Goal: Entertainment & Leisure: Consume media (video, audio)

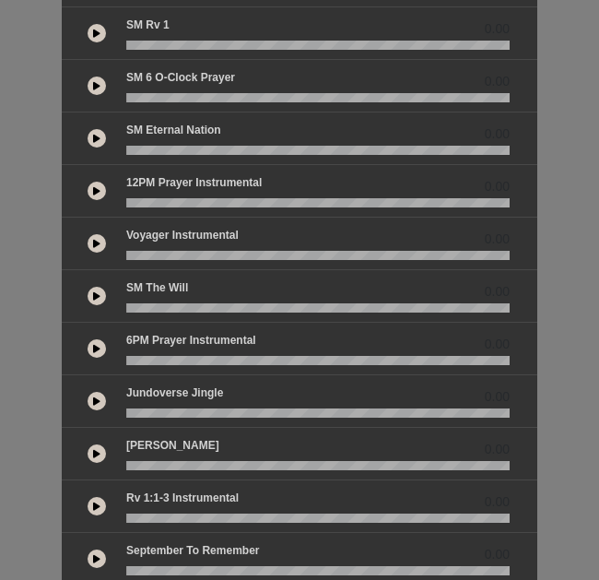
scroll to position [369, 0]
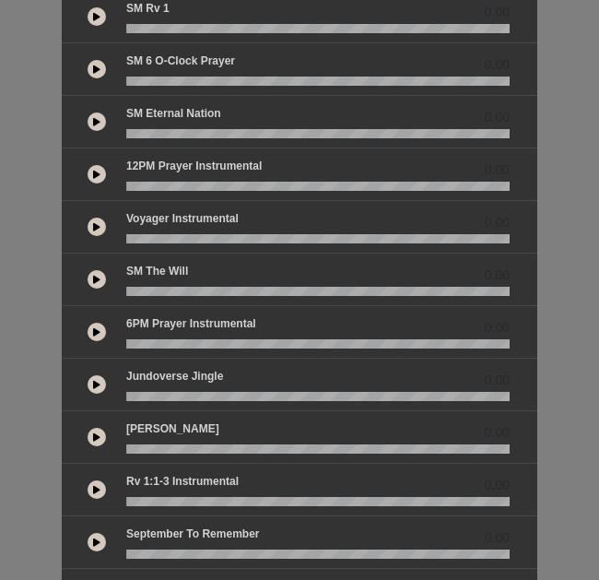
click at [90, 441] on button at bounding box center [97, 437] width 18 height 18
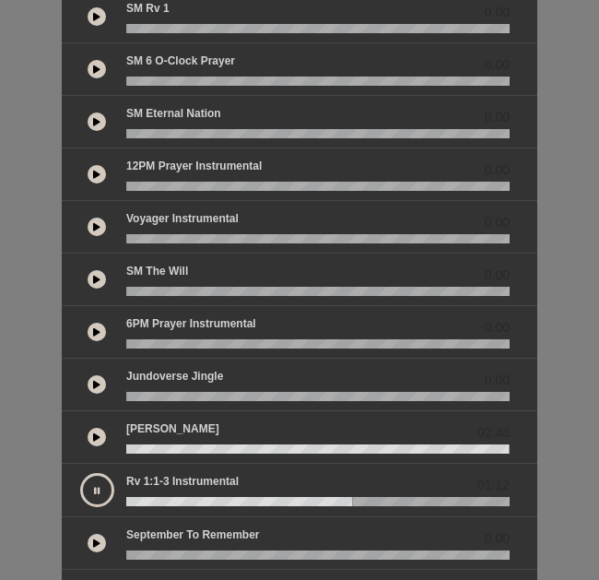
click at [92, 490] on button at bounding box center [97, 490] width 34 height 34
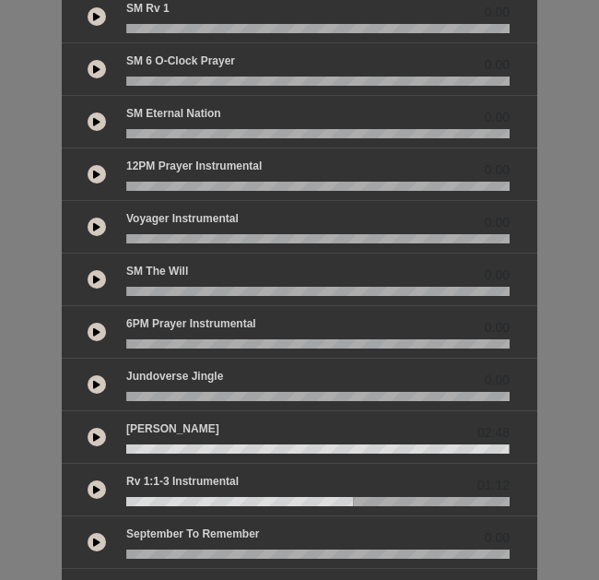
click at [130, 502] on wave at bounding box center [318, 501] width 384 height 9
click at [100, 496] on button at bounding box center [97, 489] width 18 height 18
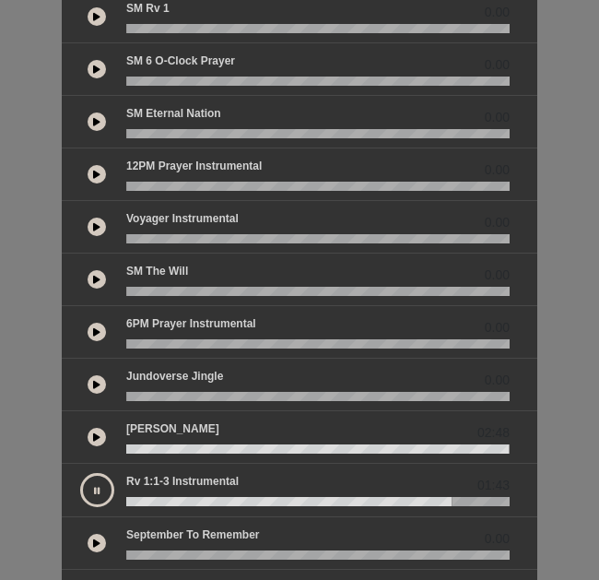
drag, startPoint x: 92, startPoint y: 487, endPoint x: 115, endPoint y: 445, distance: 47.5
click at [95, 487] on button at bounding box center [97, 490] width 34 height 34
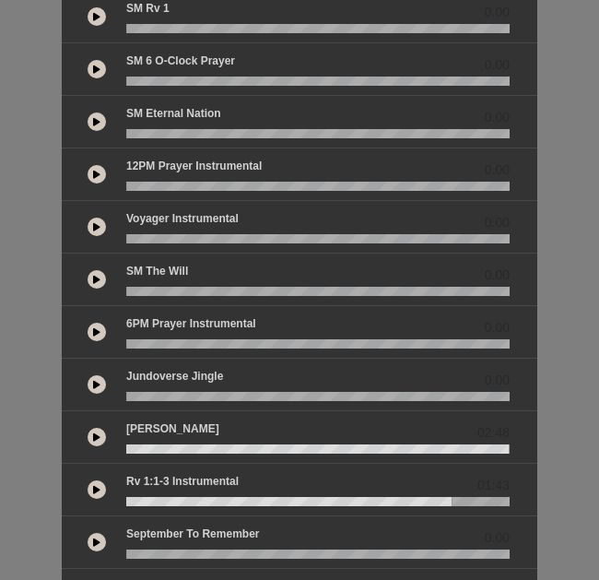
click at [97, 540] on icon at bounding box center [96, 542] width 7 height 9
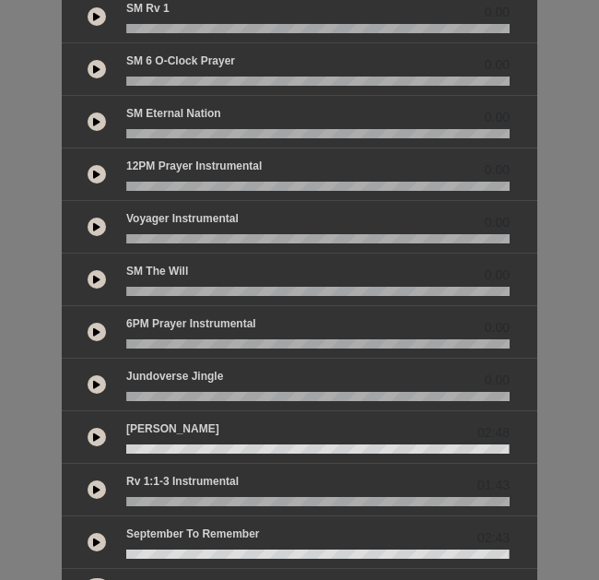
click at [102, 485] on button at bounding box center [97, 489] width 18 height 18
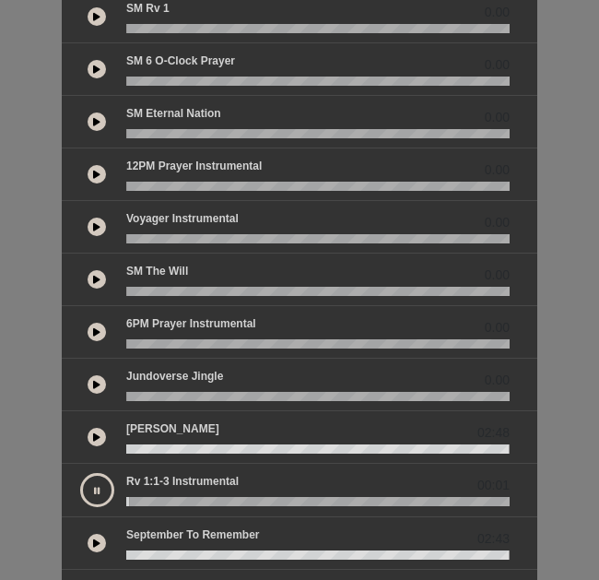
click at [90, 549] on button at bounding box center [97, 543] width 18 height 18
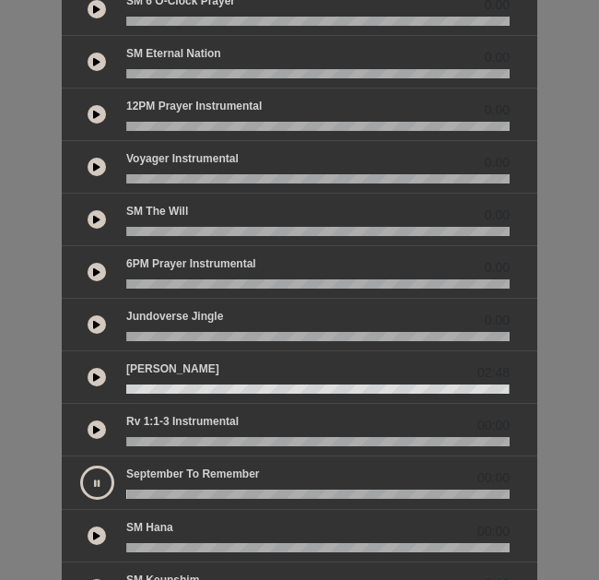
scroll to position [461, 0]
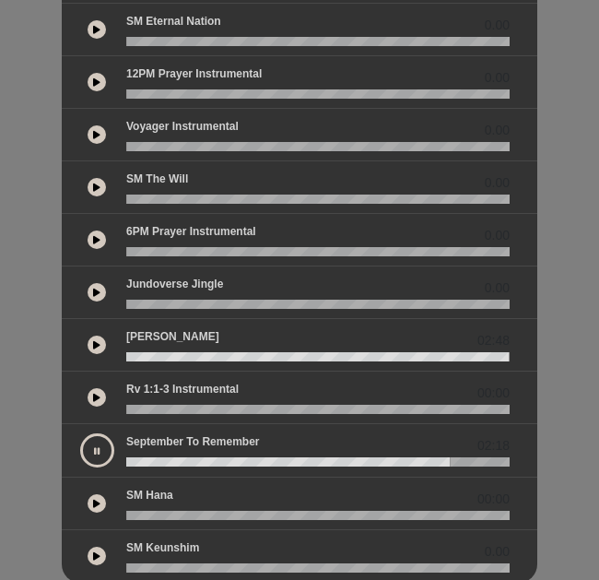
click at [98, 458] on button at bounding box center [97, 450] width 34 height 34
